Goal: Check status

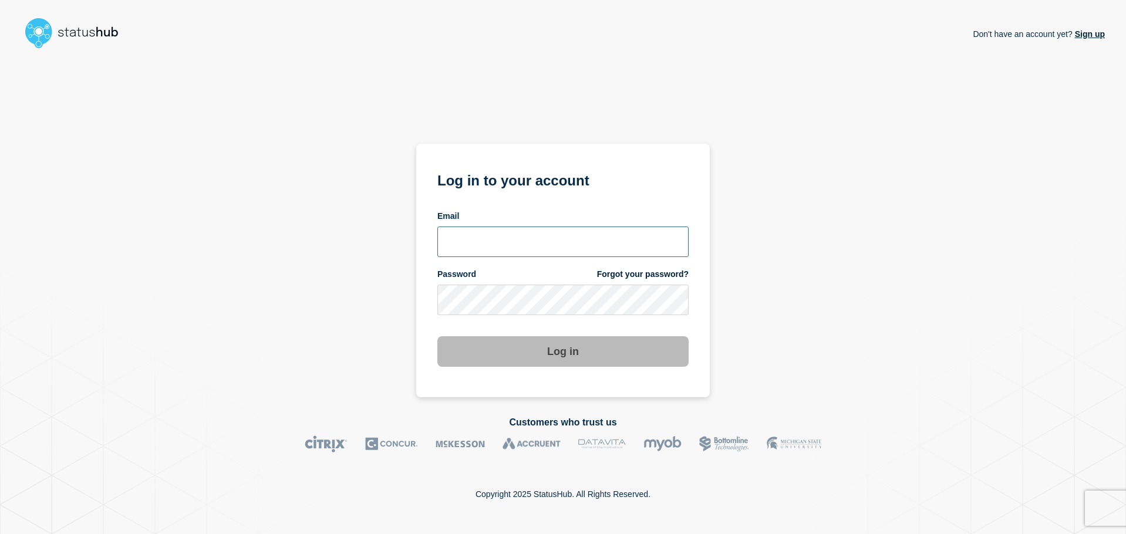
click at [510, 252] on input "email input" at bounding box center [563, 242] width 251 height 31
click at [484, 247] on input "email input" at bounding box center [563, 242] width 251 height 31
type input "bkotha@clemson.edu"
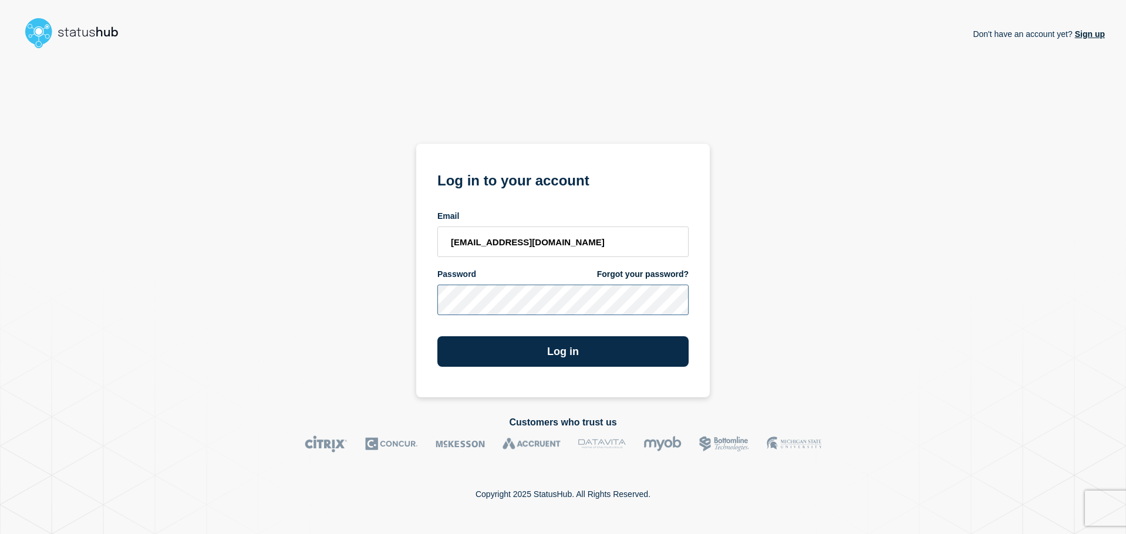
click at [438, 337] on button "Log in" at bounding box center [563, 352] width 251 height 31
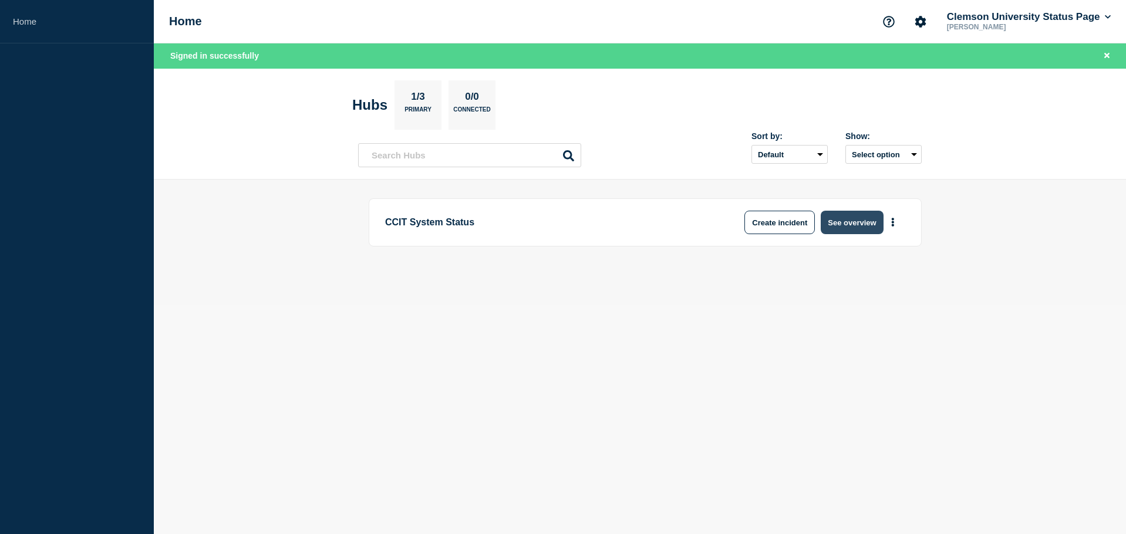
click at [859, 232] on button "See overview" at bounding box center [852, 222] width 62 height 23
